Goal: Task Accomplishment & Management: Complete application form

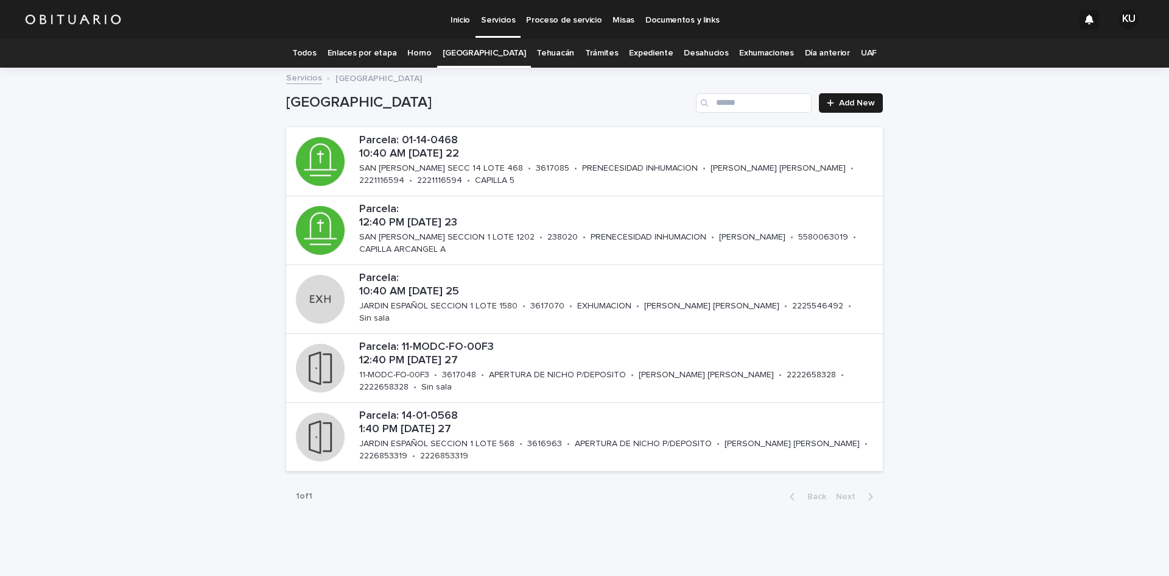
click at [314, 55] on link "Todos" at bounding box center [304, 53] width 24 height 29
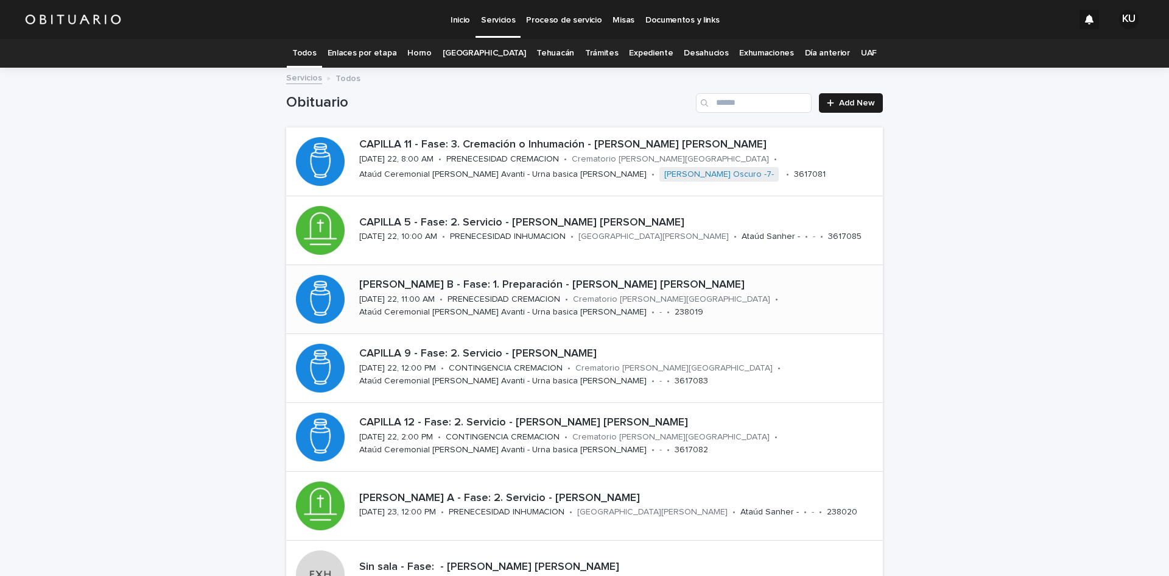
click at [535, 286] on p "[PERSON_NAME] B - Fase: 1. Preparación - [PERSON_NAME] [PERSON_NAME]" at bounding box center [618, 284] width 519 height 13
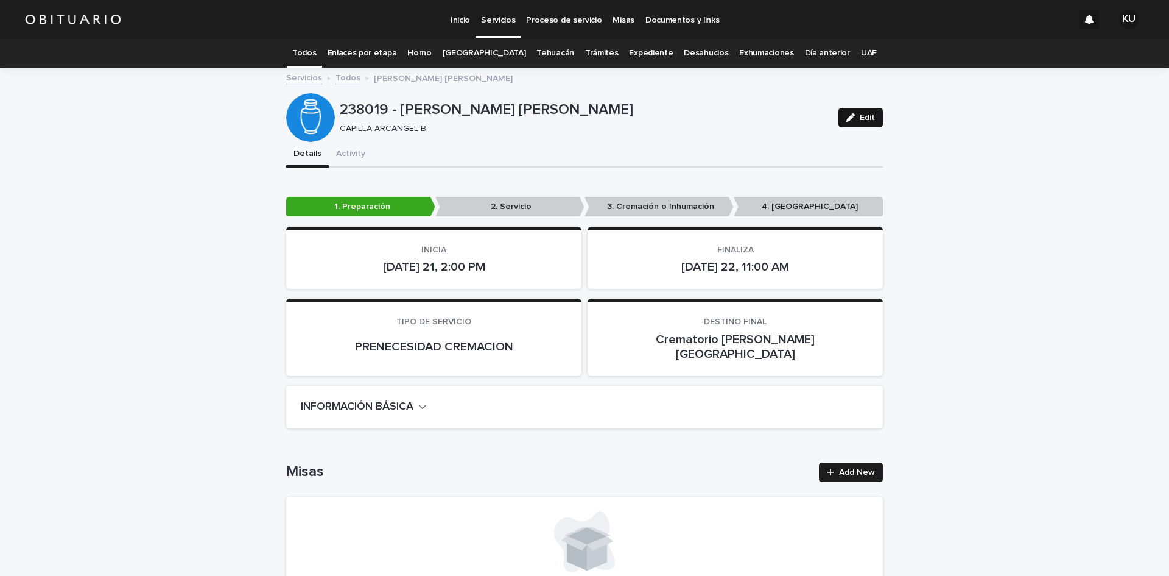
click at [855, 116] on div "button" at bounding box center [853, 117] width 13 height 9
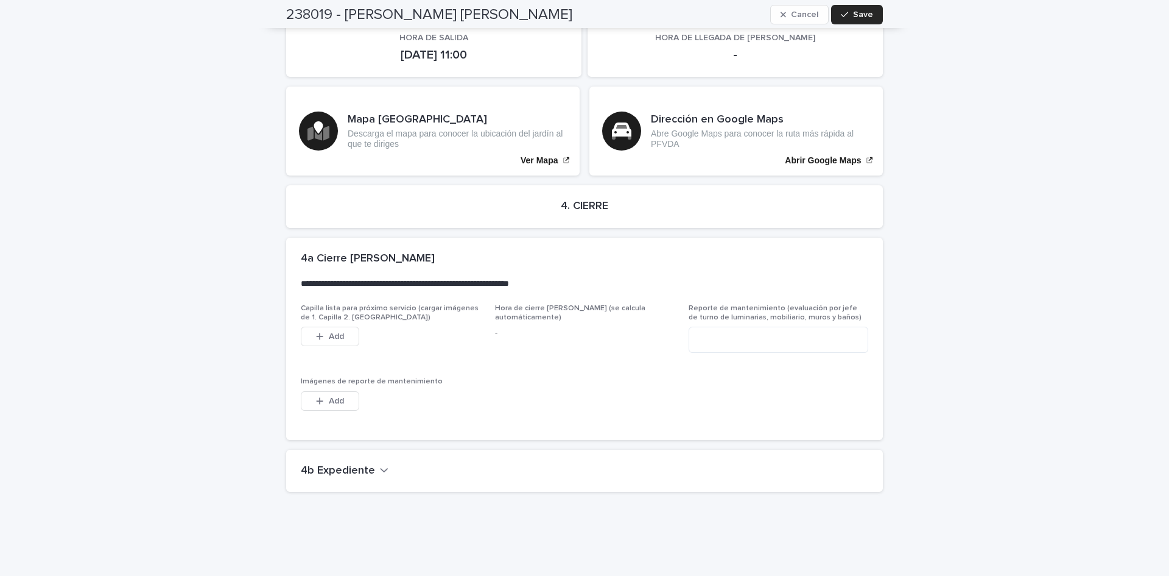
scroll to position [2919, 0]
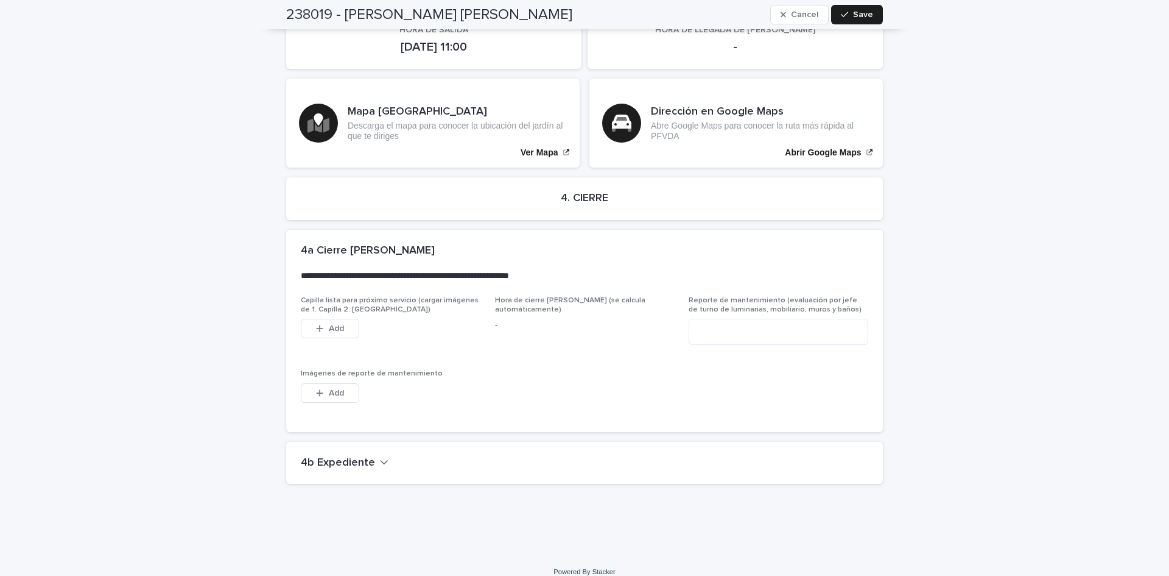
click at [345, 456] on h2 "4b Expediente" at bounding box center [338, 462] width 74 height 13
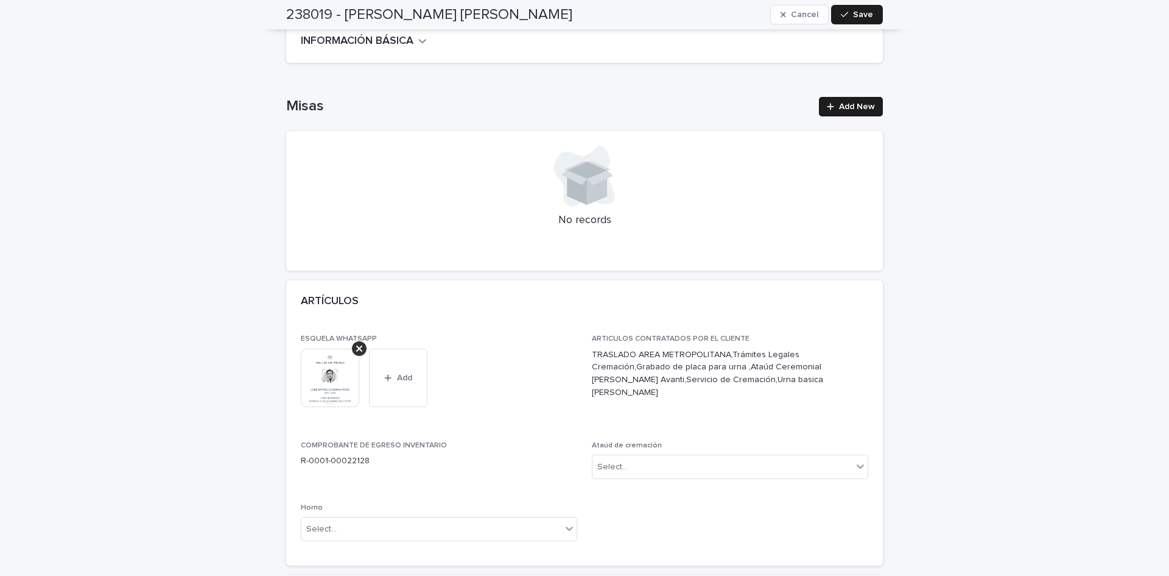
scroll to position [352, 0]
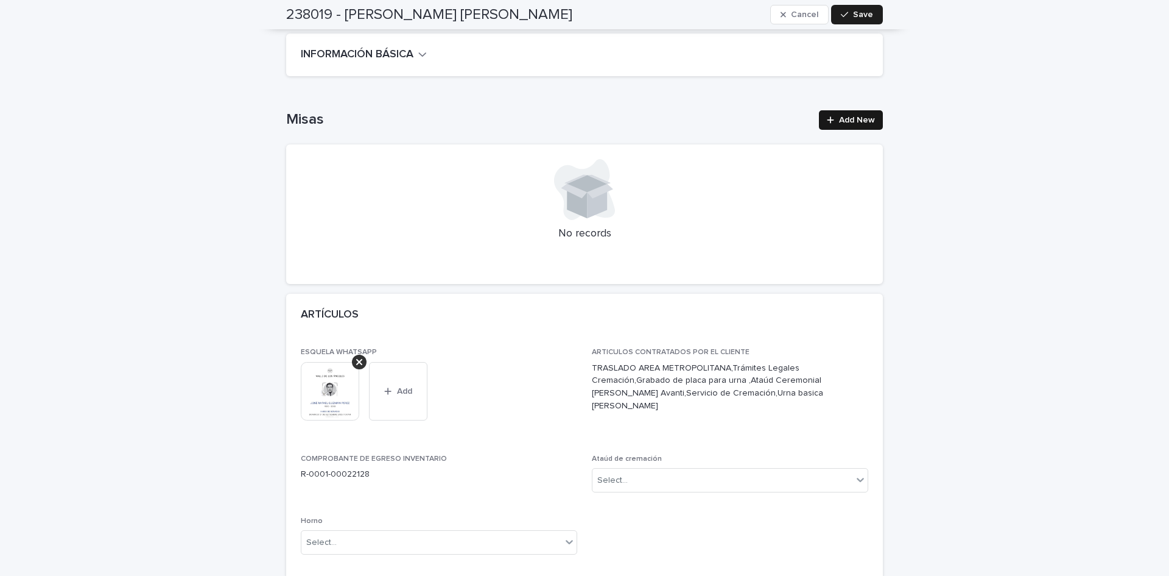
click at [852, 116] on span "Add New" at bounding box center [857, 120] width 36 height 9
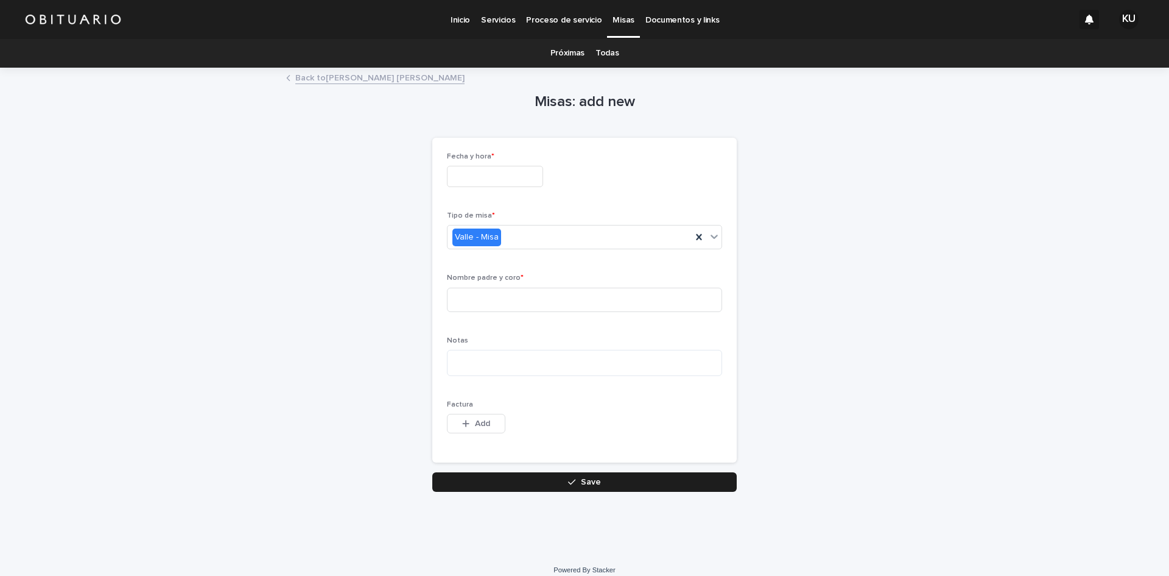
click at [524, 186] on input "text" at bounding box center [495, 176] width 96 height 21
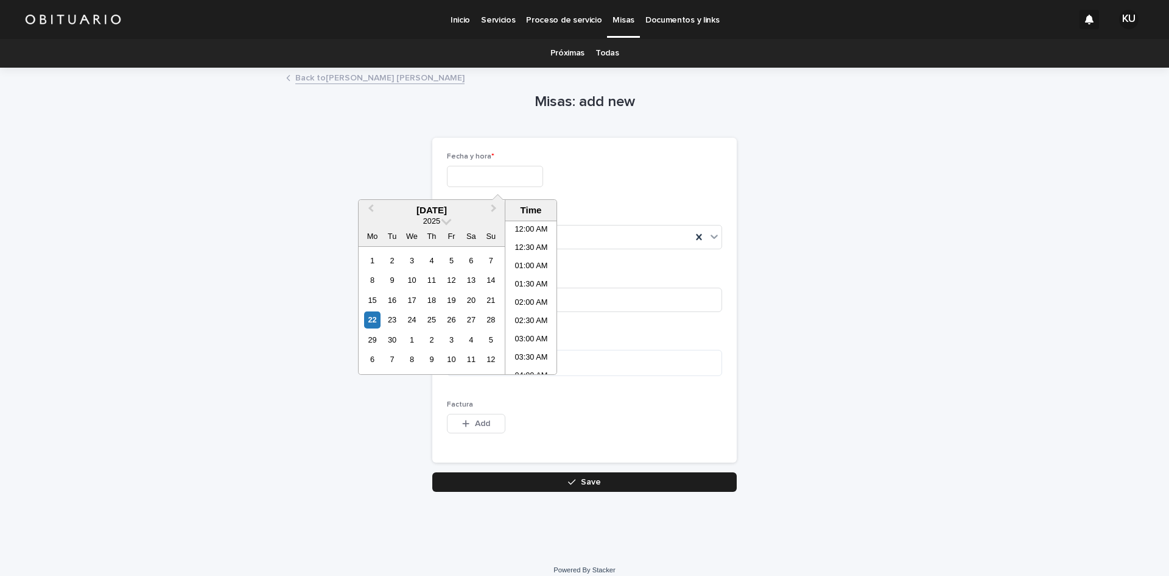
scroll to position [207, 0]
click at [544, 368] on li "09:30 AM" at bounding box center [532, 370] width 52 height 18
type input "**********"
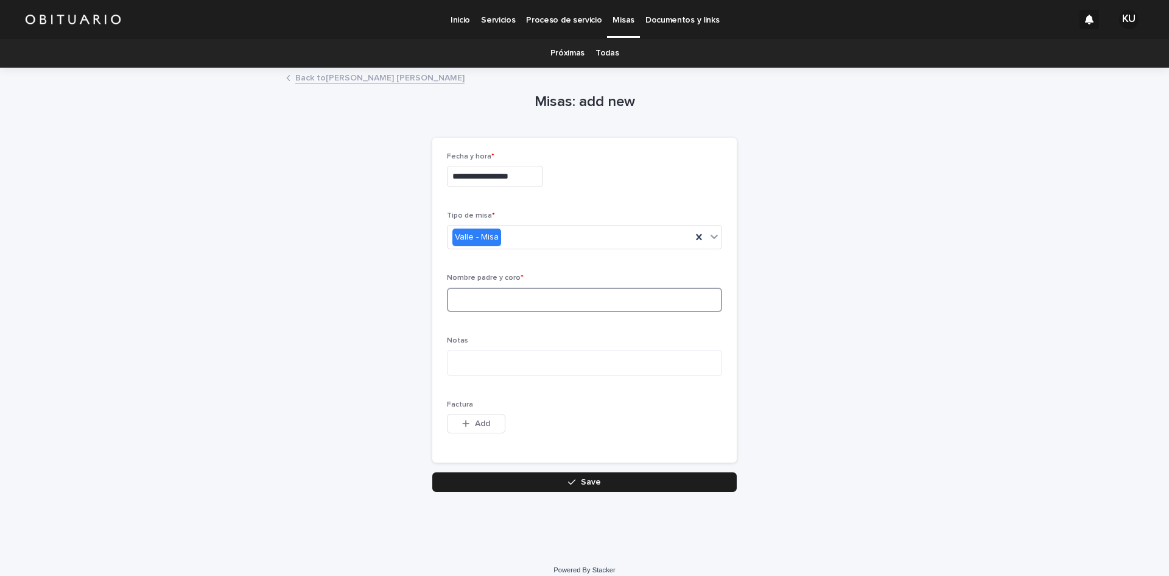
click at [562, 291] on input at bounding box center [584, 299] width 275 height 24
drag, startPoint x: 512, startPoint y: 307, endPoint x: 448, endPoint y: 309, distance: 63.4
click at [448, 309] on input "**********" at bounding box center [584, 299] width 275 height 24
type input "**********"
click at [626, 482] on button "Save" at bounding box center [584, 481] width 305 height 19
